Goal: Share content

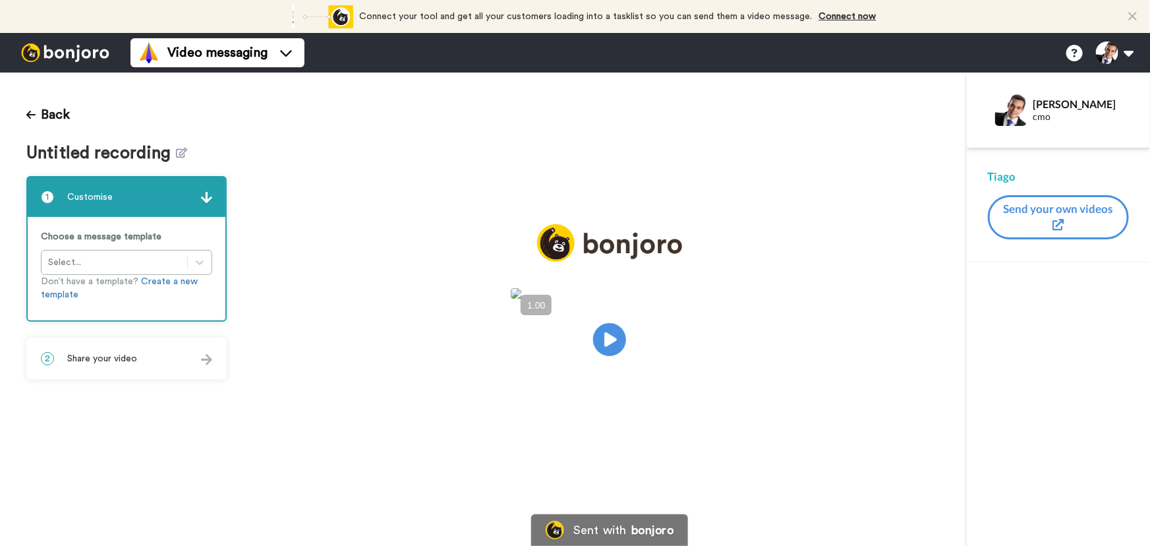
click at [166, 351] on div "2 Share your video" at bounding box center [127, 359] width 198 height 40
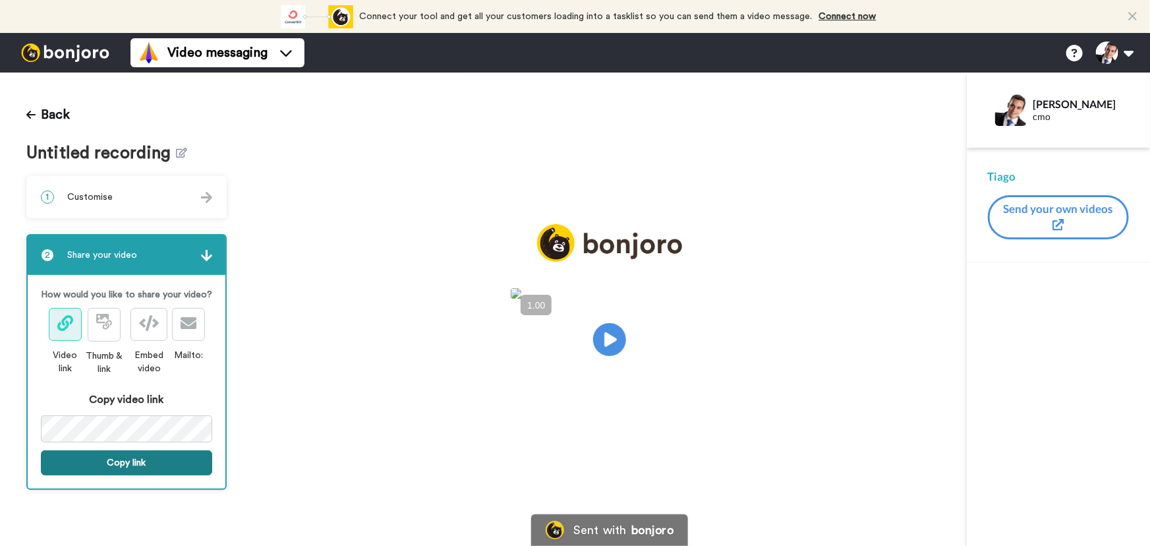
click at [140, 467] on button "Copy link" at bounding box center [126, 462] width 171 height 25
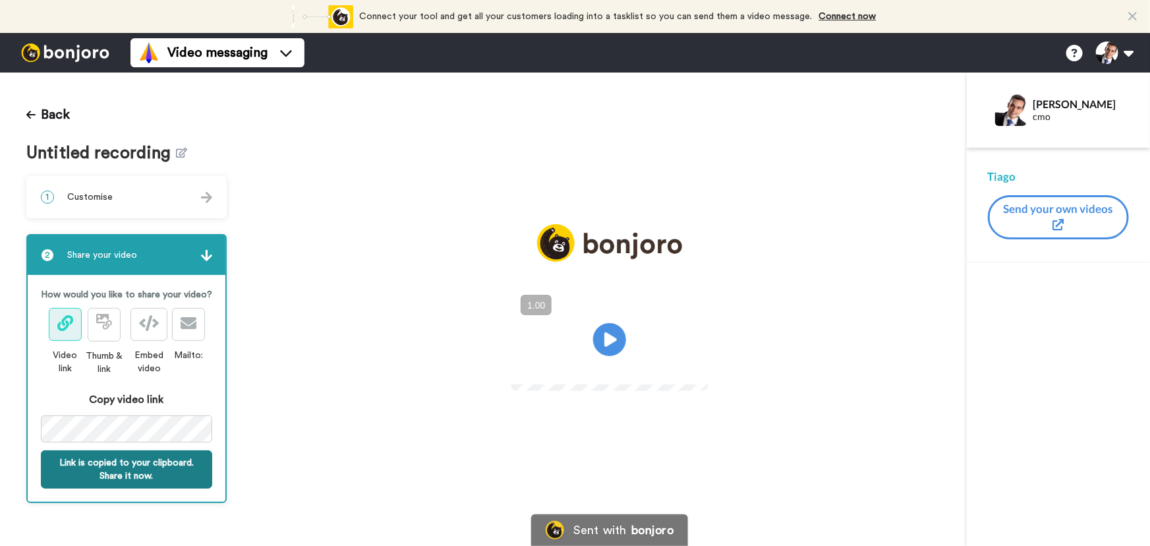
click at [115, 477] on button "Link is copied to your clipboard. Share it now." at bounding box center [126, 469] width 171 height 38
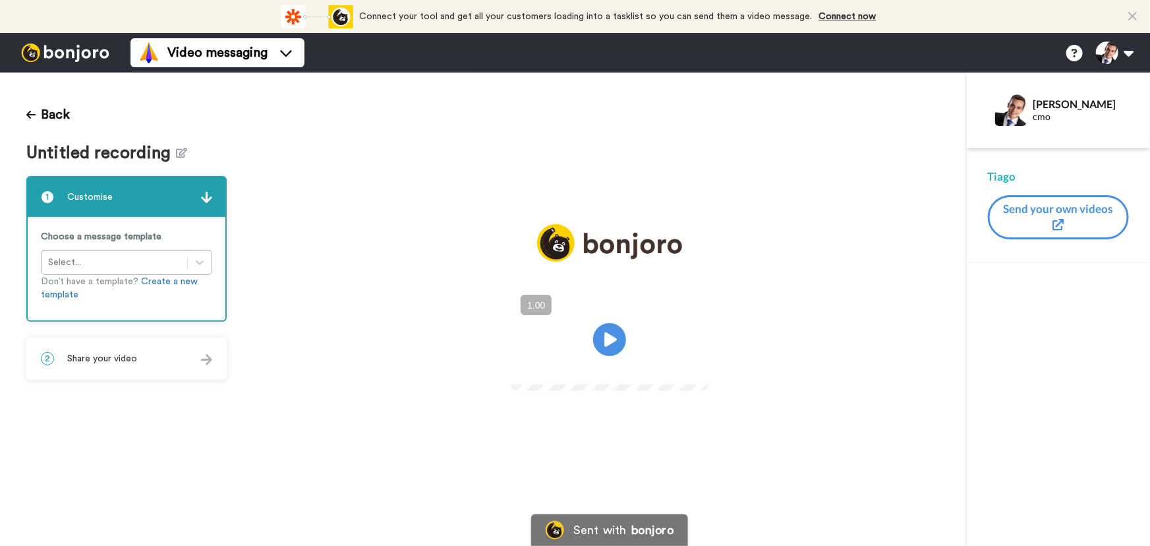
drag, startPoint x: 165, startPoint y: 364, endPoint x: 177, endPoint y: 402, distance: 40.2
click at [165, 364] on div "2 Share your video" at bounding box center [127, 359] width 198 height 40
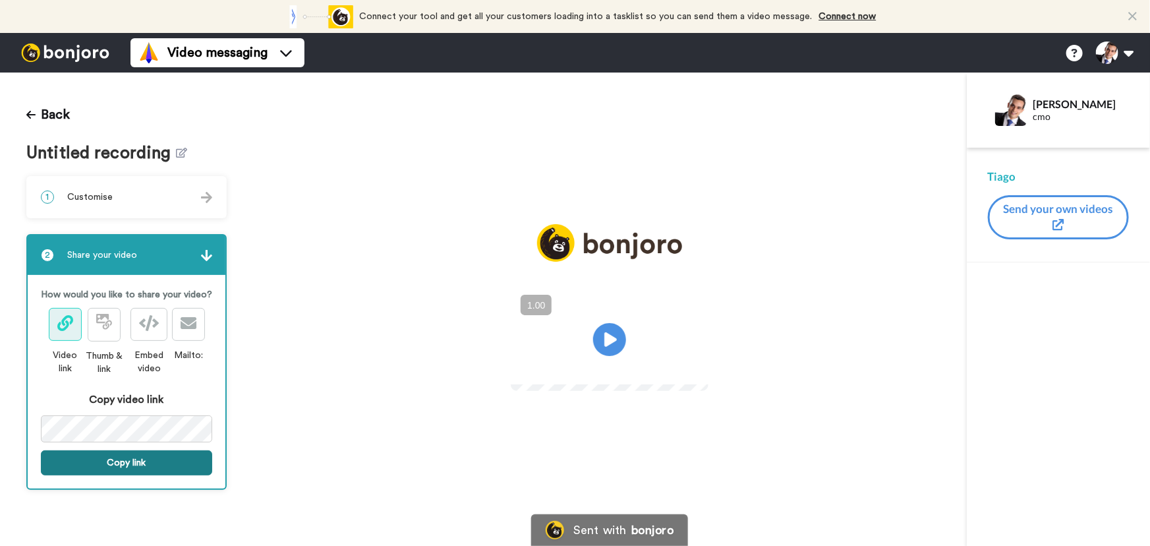
click at [165, 468] on button "Copy link" at bounding box center [126, 462] width 171 height 25
